Goal: Information Seeking & Learning: Understand process/instructions

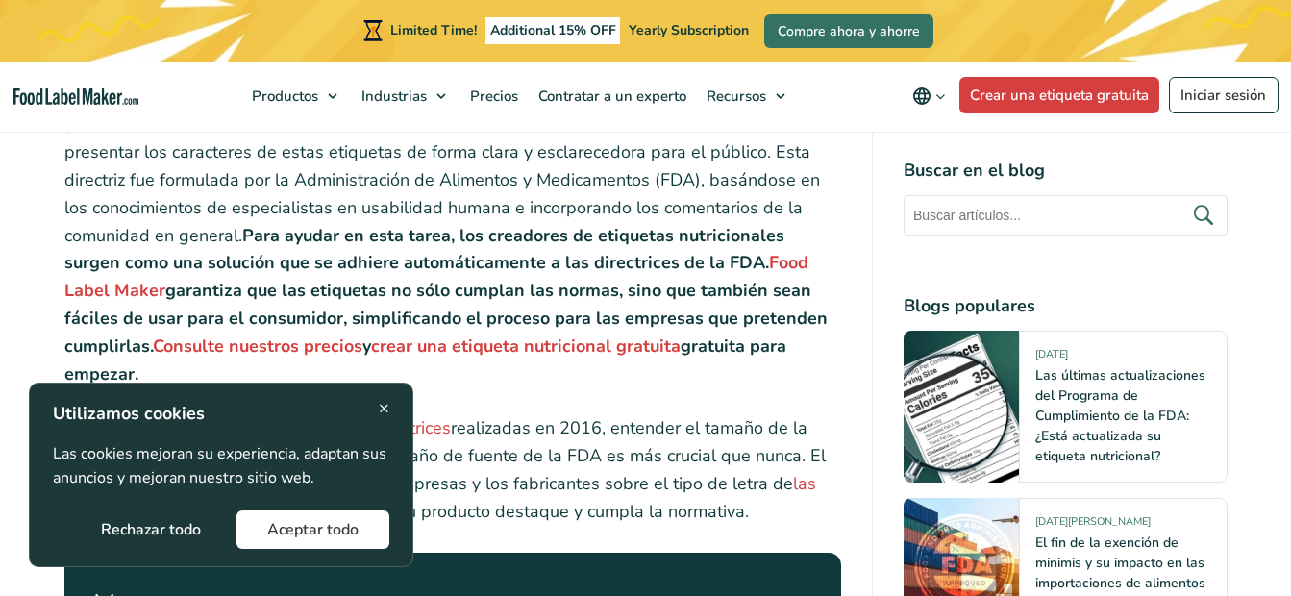
scroll to position [865, 0]
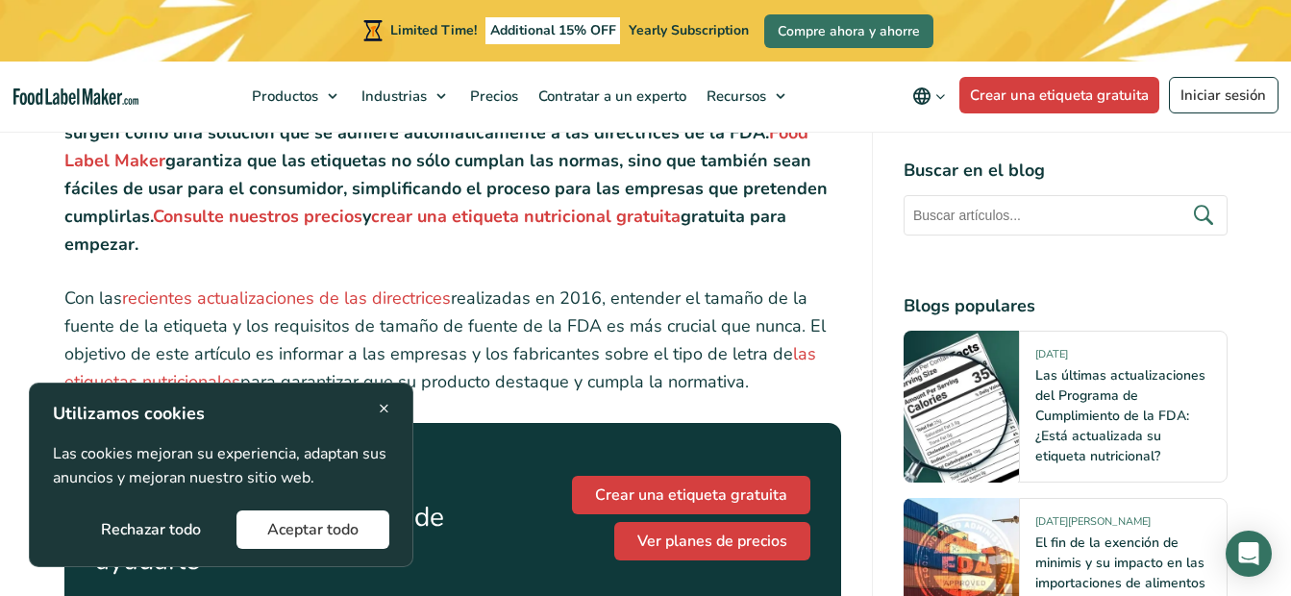
click at [390, 404] on div "× Utilizamos cookies Las cookies mejoran su experiencia, adaptan sus anuncios y…" at bounding box center [221, 475] width 384 height 185
click at [381, 408] on span "×" at bounding box center [384, 408] width 11 height 26
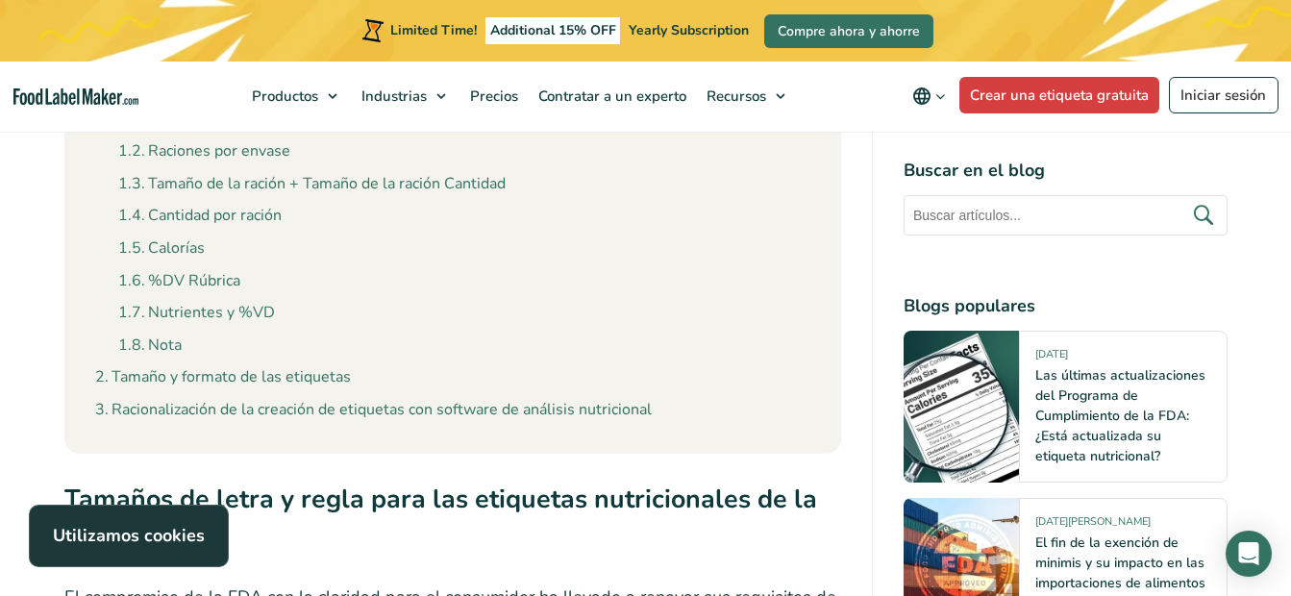
scroll to position [2595, 0]
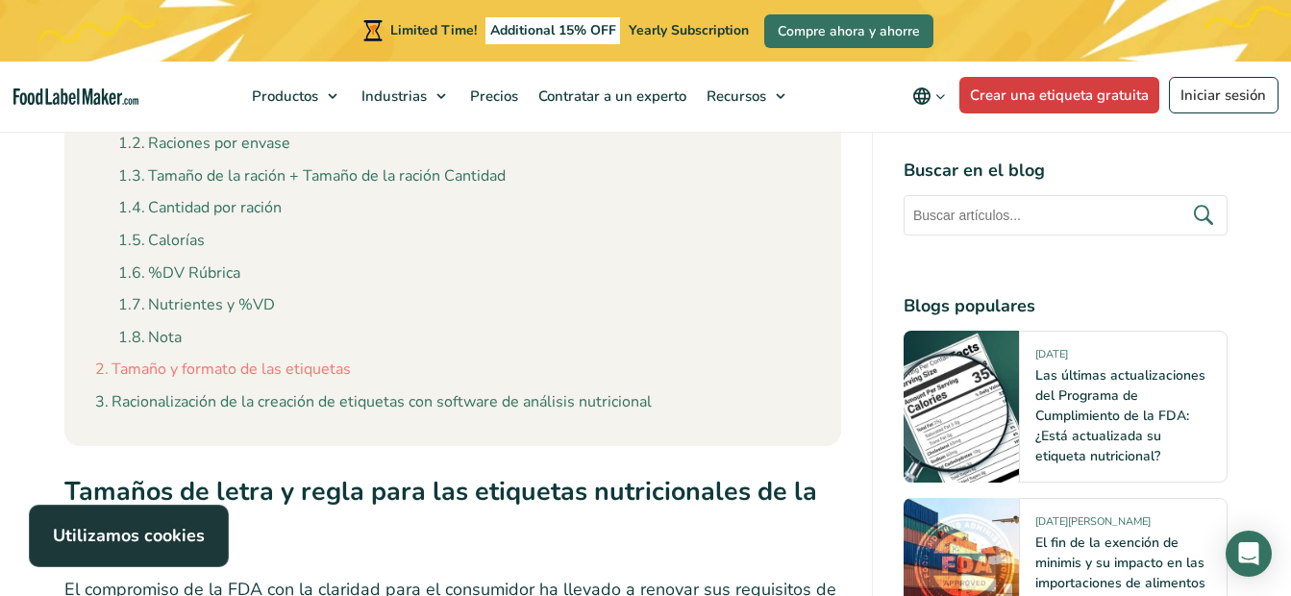
click at [325, 358] on link "Tamaño y formato de las etiquetas" at bounding box center [223, 370] width 256 height 25
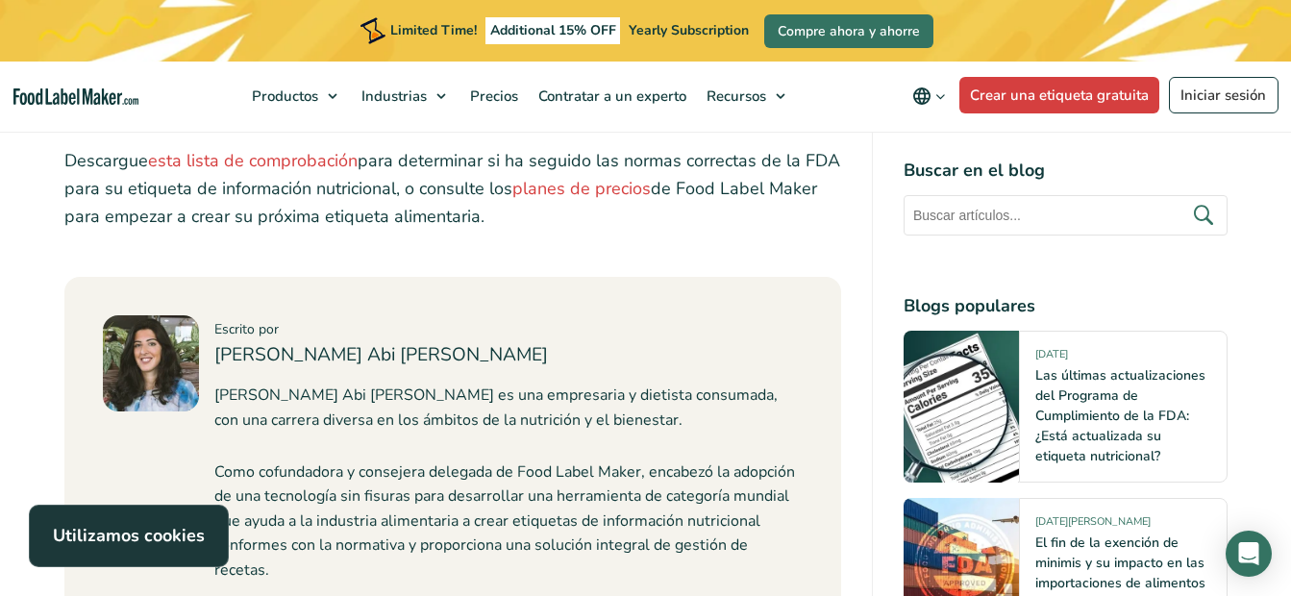
scroll to position [8737, 0]
